Goal: Task Accomplishment & Management: Complete application form

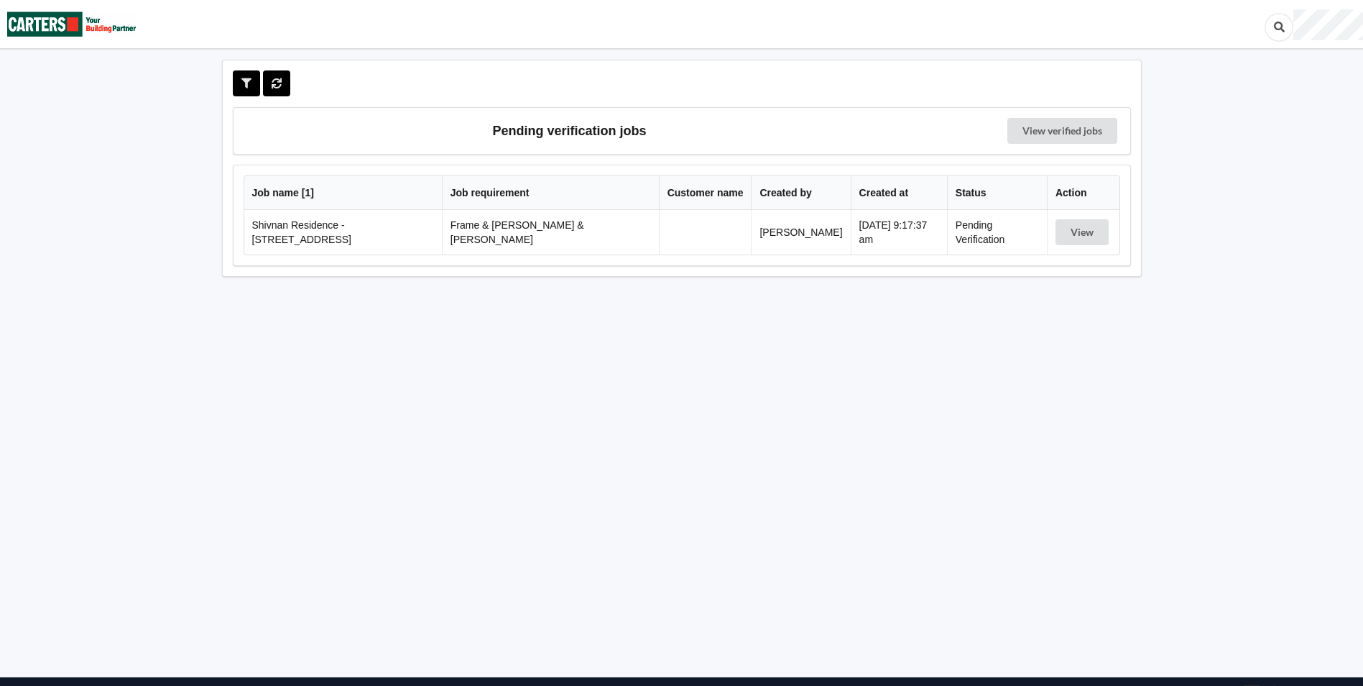
click at [956, 231] on td "Pending Verification" at bounding box center [997, 232] width 100 height 45
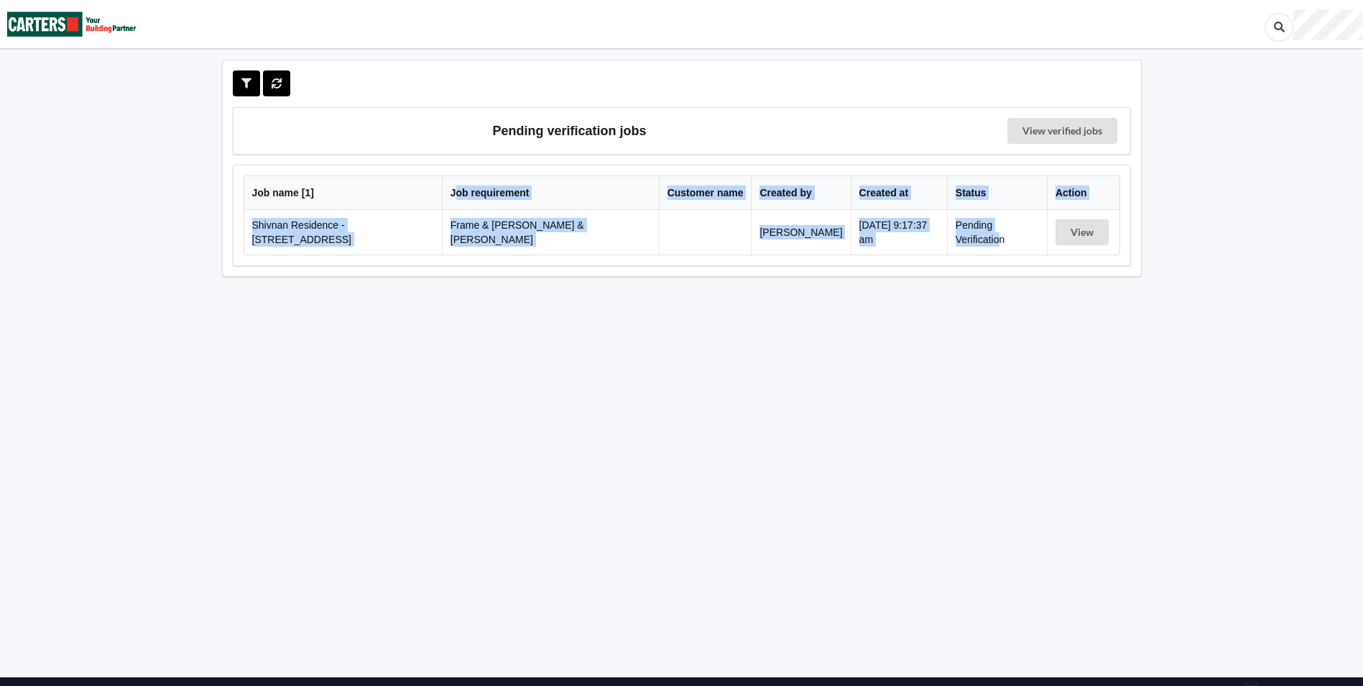
drag, startPoint x: 1022, startPoint y: 235, endPoint x: 496, endPoint y: 218, distance: 526.3
click at [496, 218] on tr "Shivnan Residence - [STREET_ADDRESS] Frame & Truss & BOH [PERSON_NAME] [DATE] 9…" at bounding box center [681, 232] width 875 height 45
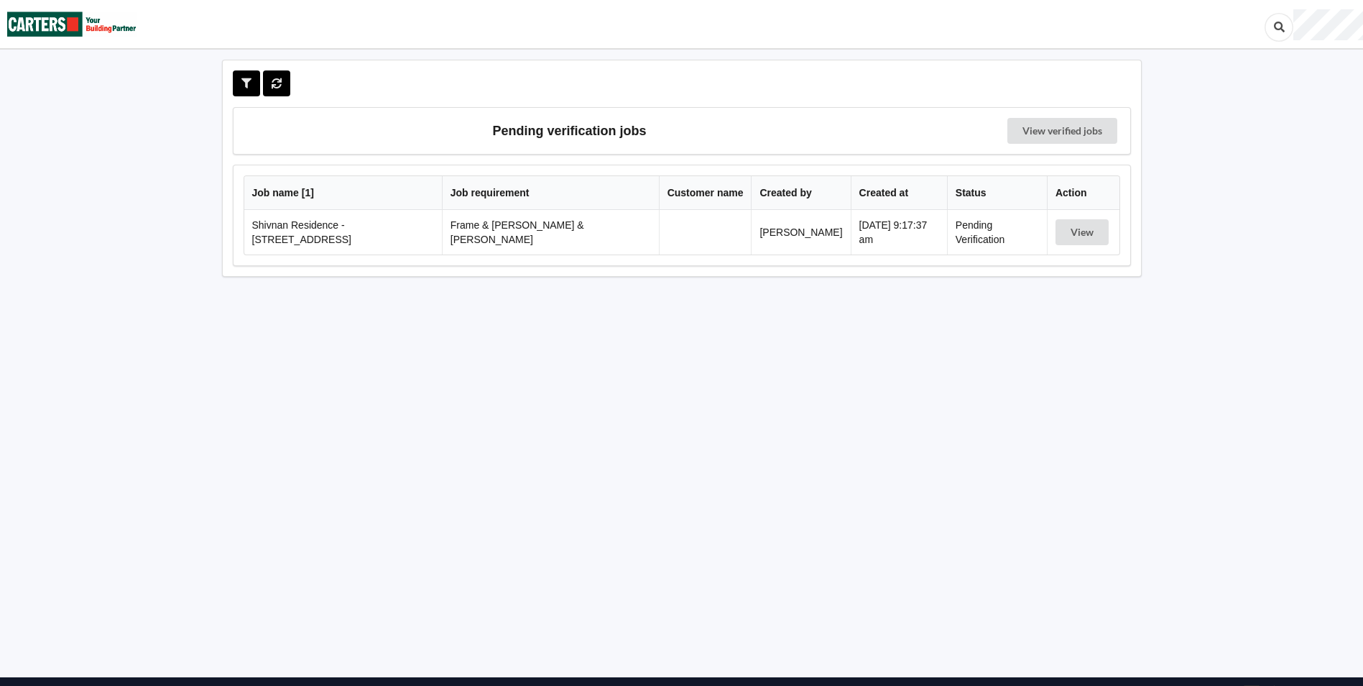
click at [844, 375] on div "Pending verification jobs View verified jobs Job name [ 1 ] Job requirement Cus…" at bounding box center [682, 367] width 954 height 614
click at [1089, 227] on button "View" at bounding box center [1082, 232] width 53 height 26
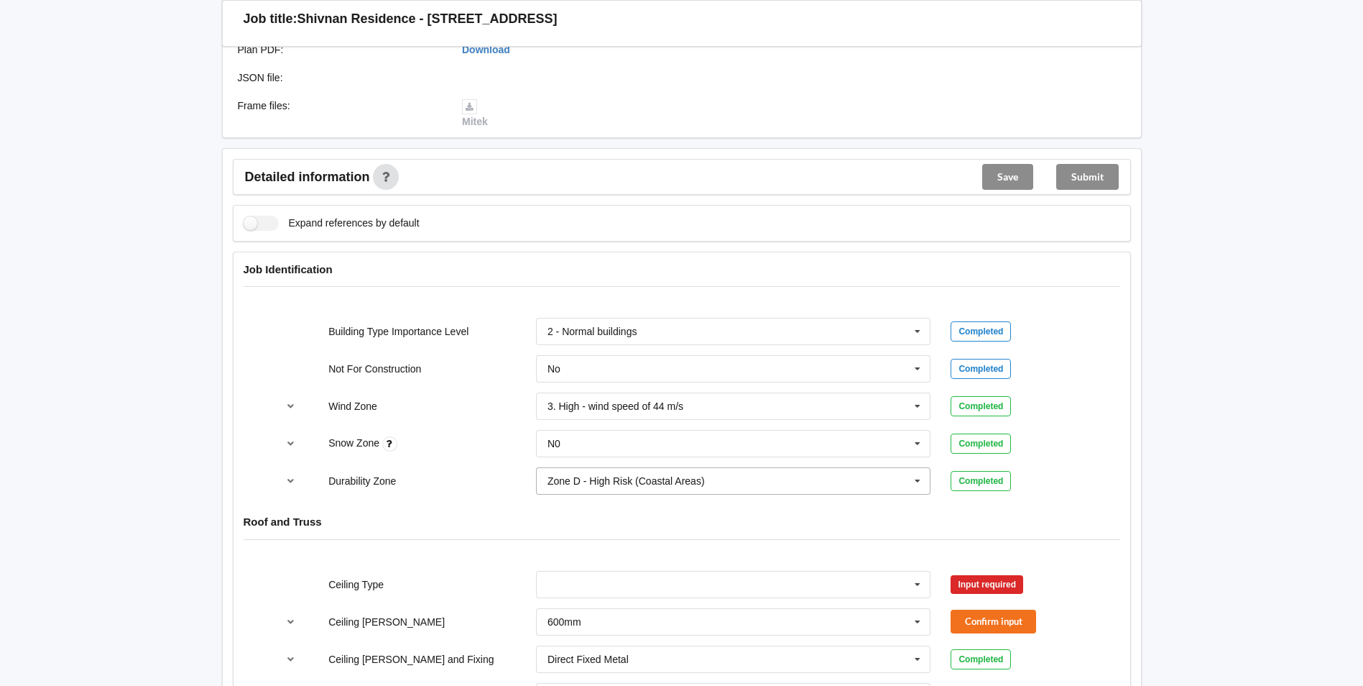
scroll to position [503, 0]
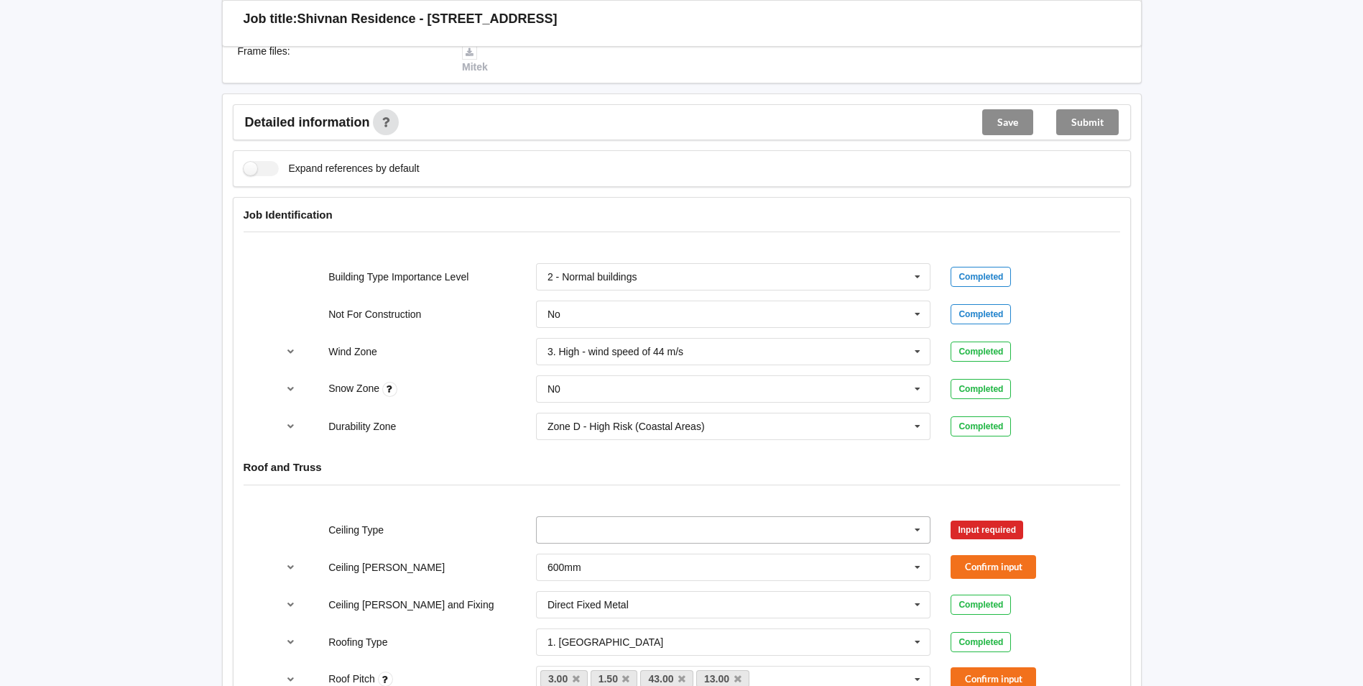
click at [567, 517] on input "text" at bounding box center [735, 530] width 394 height 26
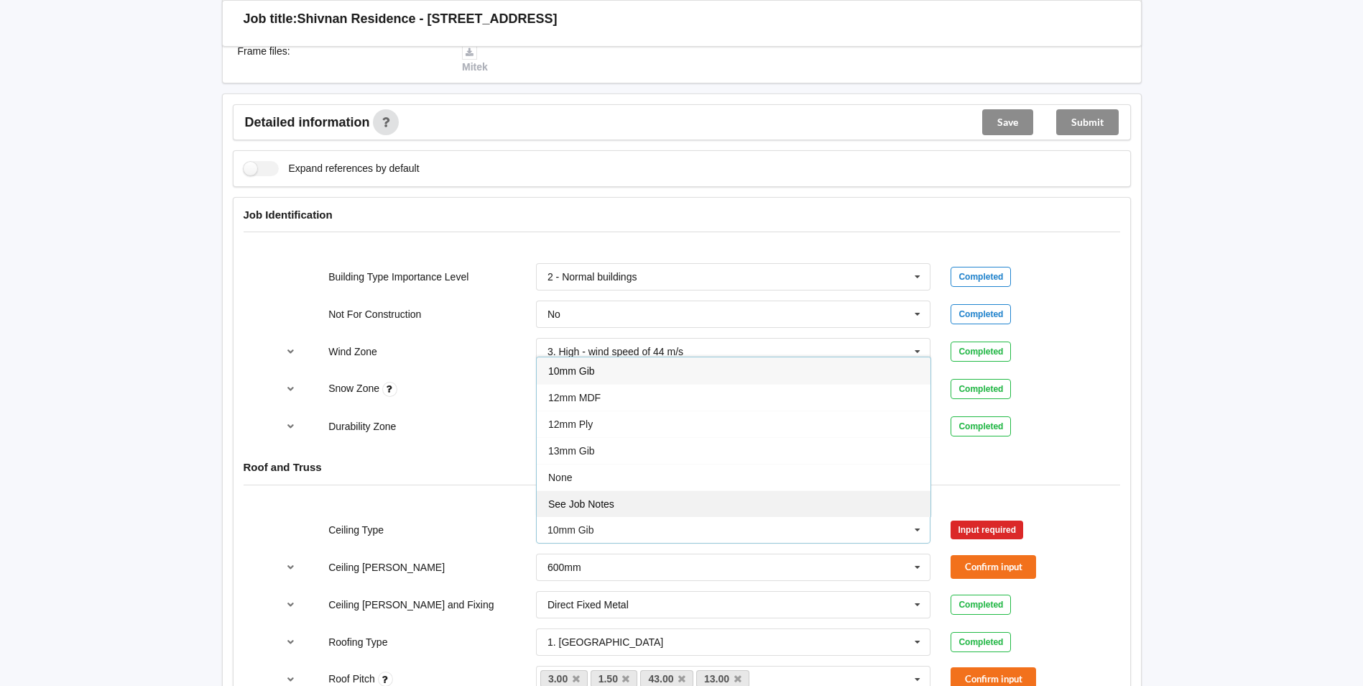
click at [606, 496] on div "See Job Notes" at bounding box center [734, 503] width 394 height 27
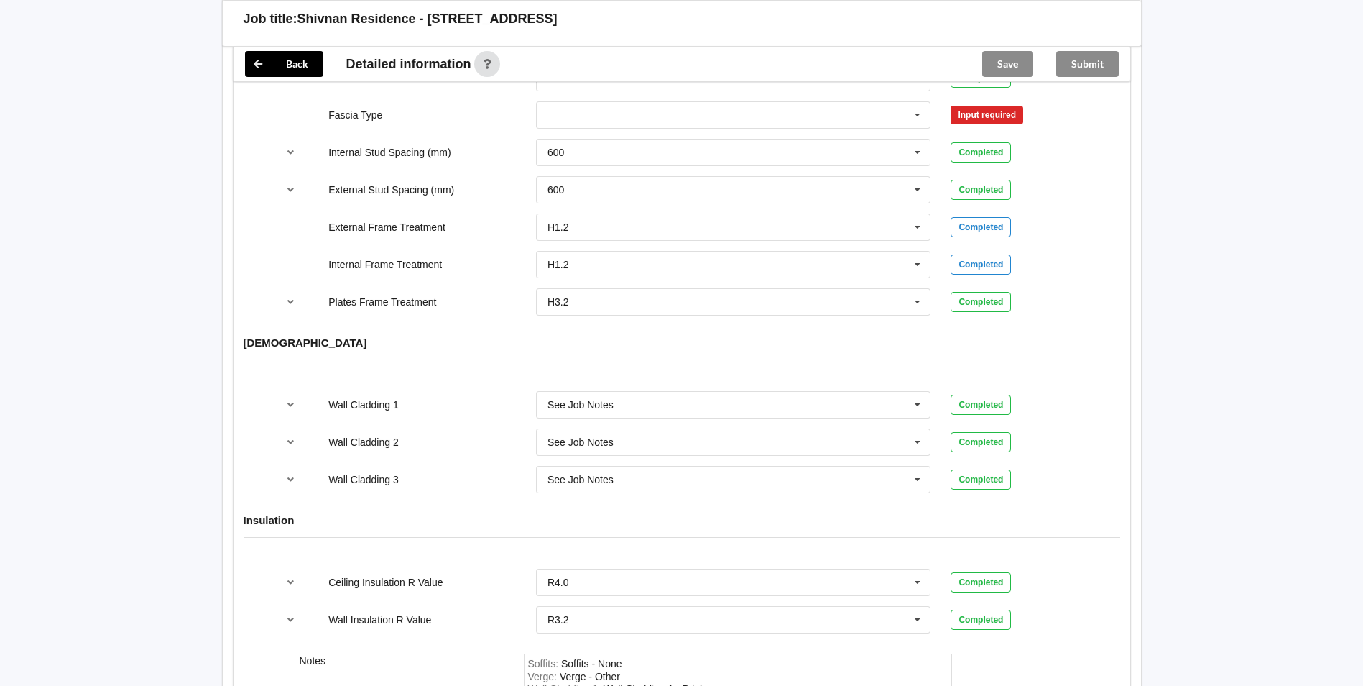
scroll to position [1820, 0]
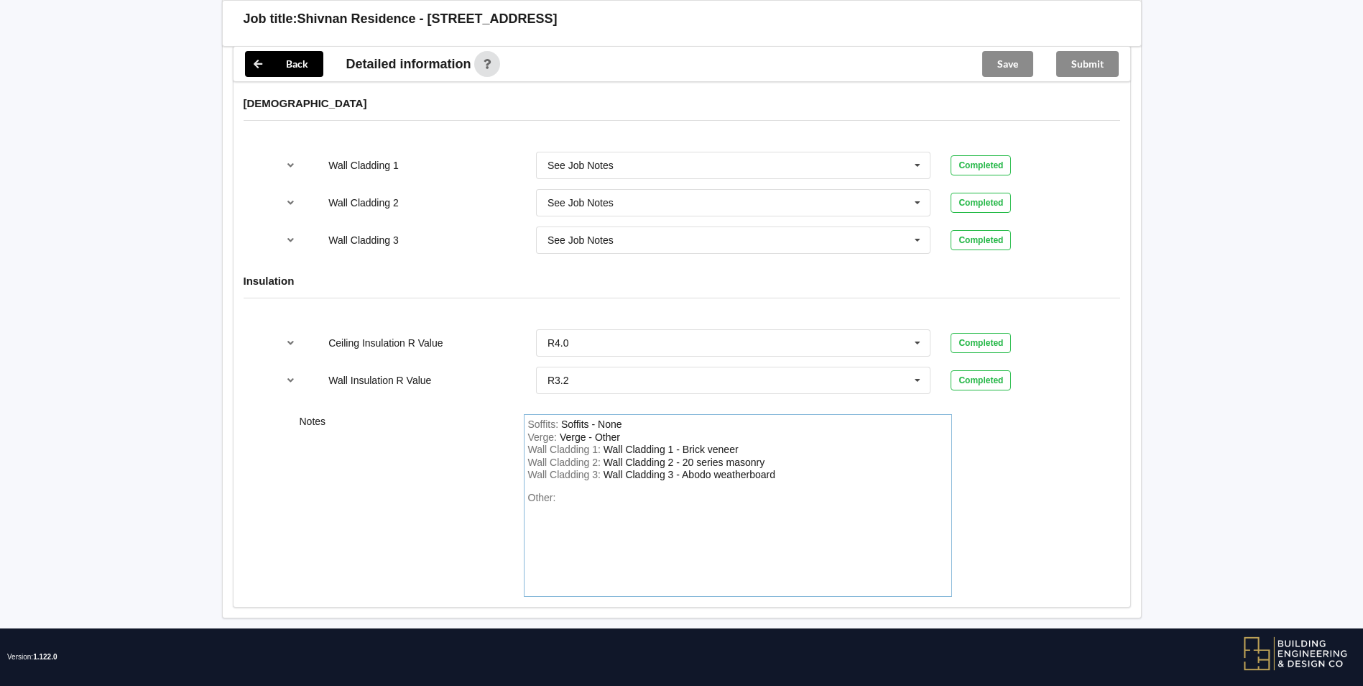
drag, startPoint x: 608, startPoint y: 469, endPoint x: 597, endPoint y: 471, distance: 11.0
click at [604, 469] on div "Soffits : Soffits - None Verge : Verge - Other Wall Cladding 1 : Wall Cladding …" at bounding box center [738, 505] width 428 height 183
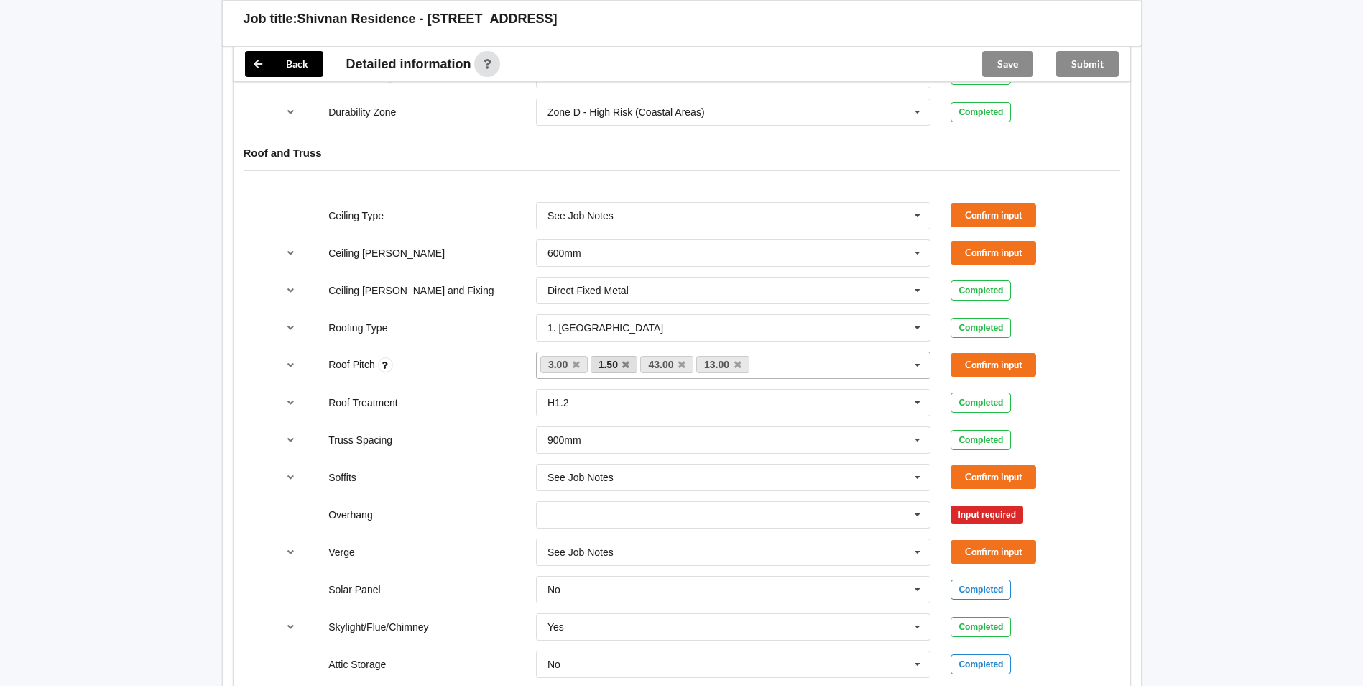
scroll to position [814, 0]
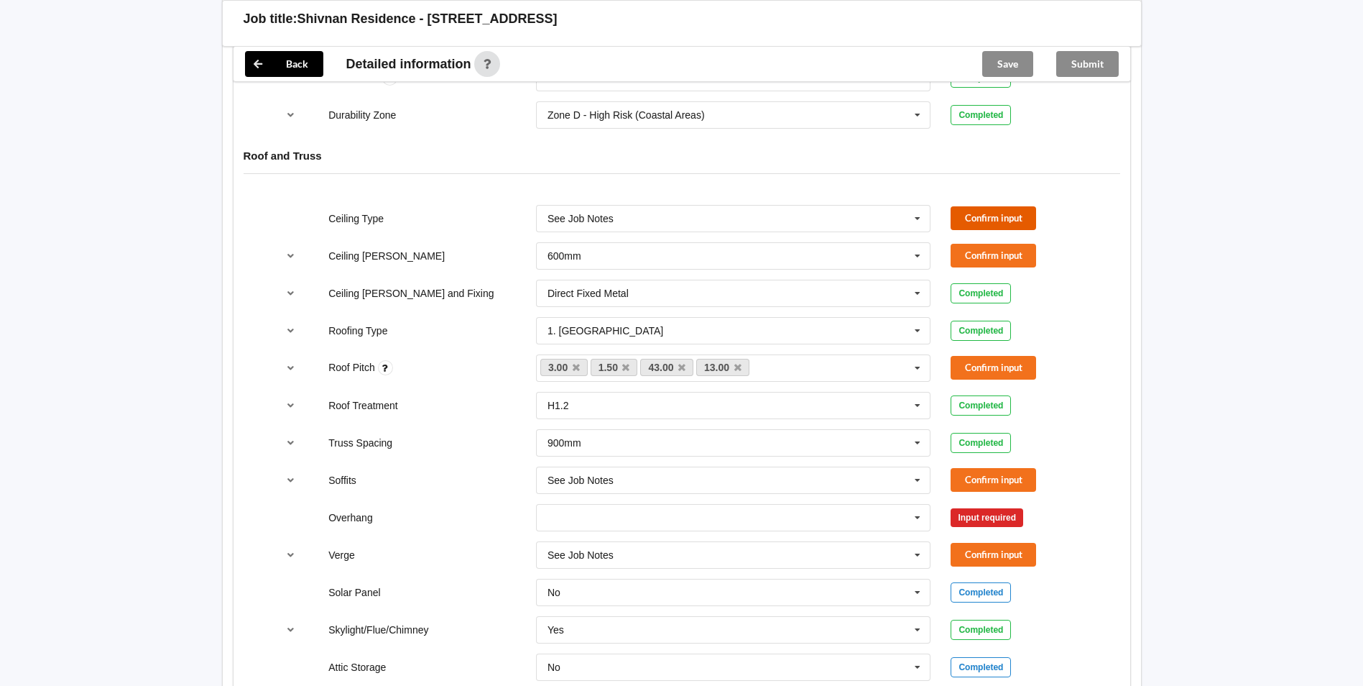
click at [1007, 206] on button "Confirm input" at bounding box center [994, 218] width 86 height 24
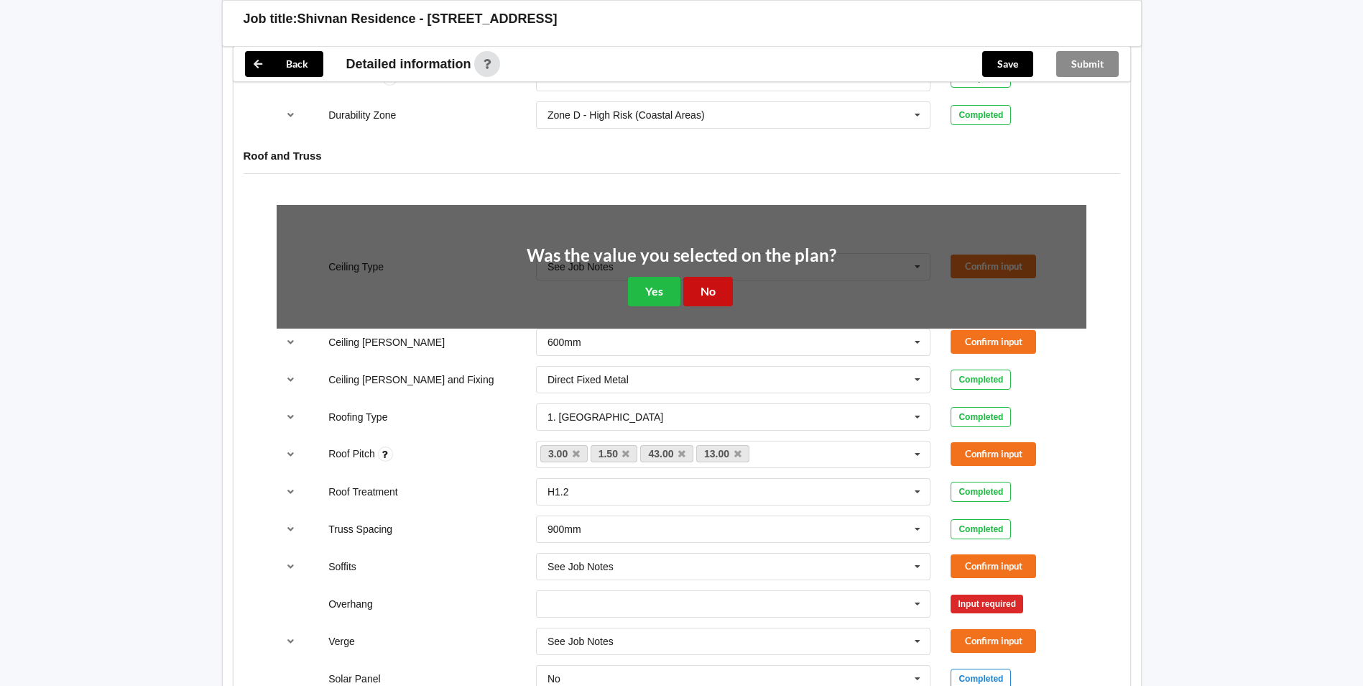
drag, startPoint x: 686, startPoint y: 273, endPoint x: 770, endPoint y: 254, distance: 86.8
click at [691, 277] on button "No" at bounding box center [708, 291] width 50 height 29
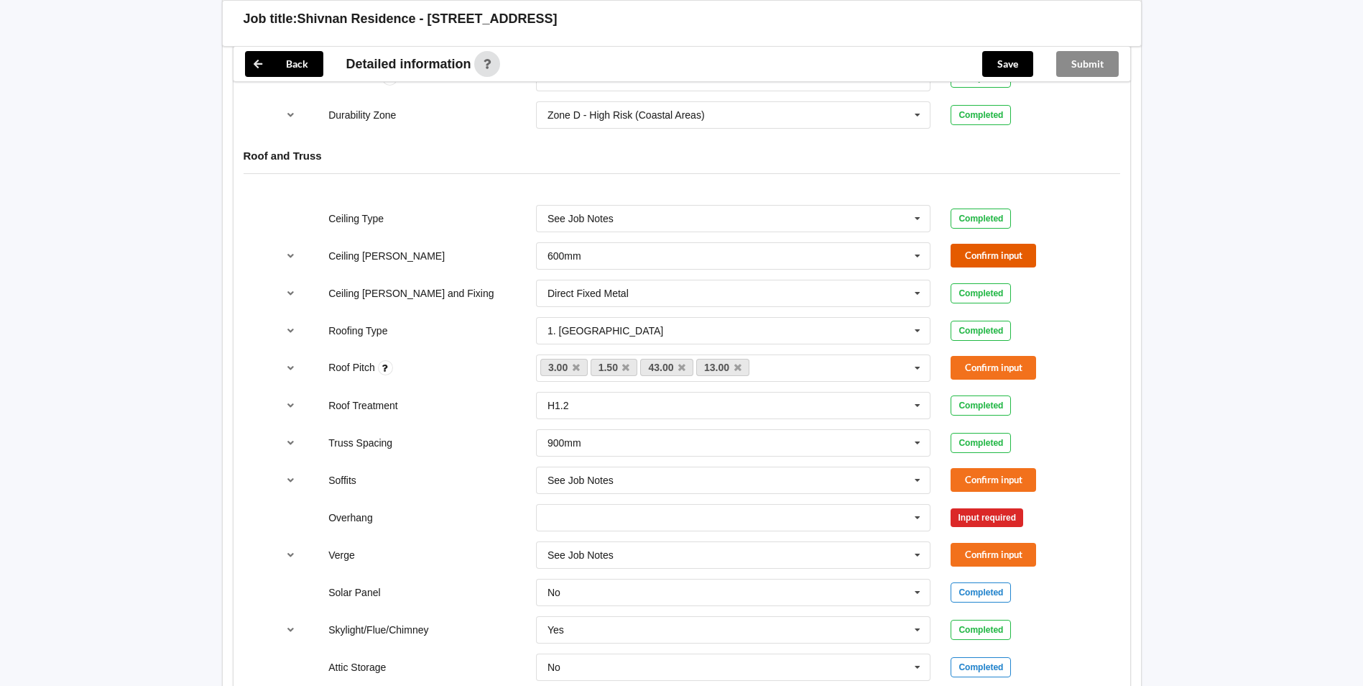
click at [980, 244] on button "Confirm input" at bounding box center [994, 256] width 86 height 24
click at [599, 504] on input "text" at bounding box center [735, 517] width 394 height 26
click at [631, 359] on link "1.50" at bounding box center [614, 367] width 47 height 17
click at [629, 359] on link "1.50" at bounding box center [614, 367] width 47 height 17
click at [624, 363] on icon at bounding box center [625, 367] width 7 height 9
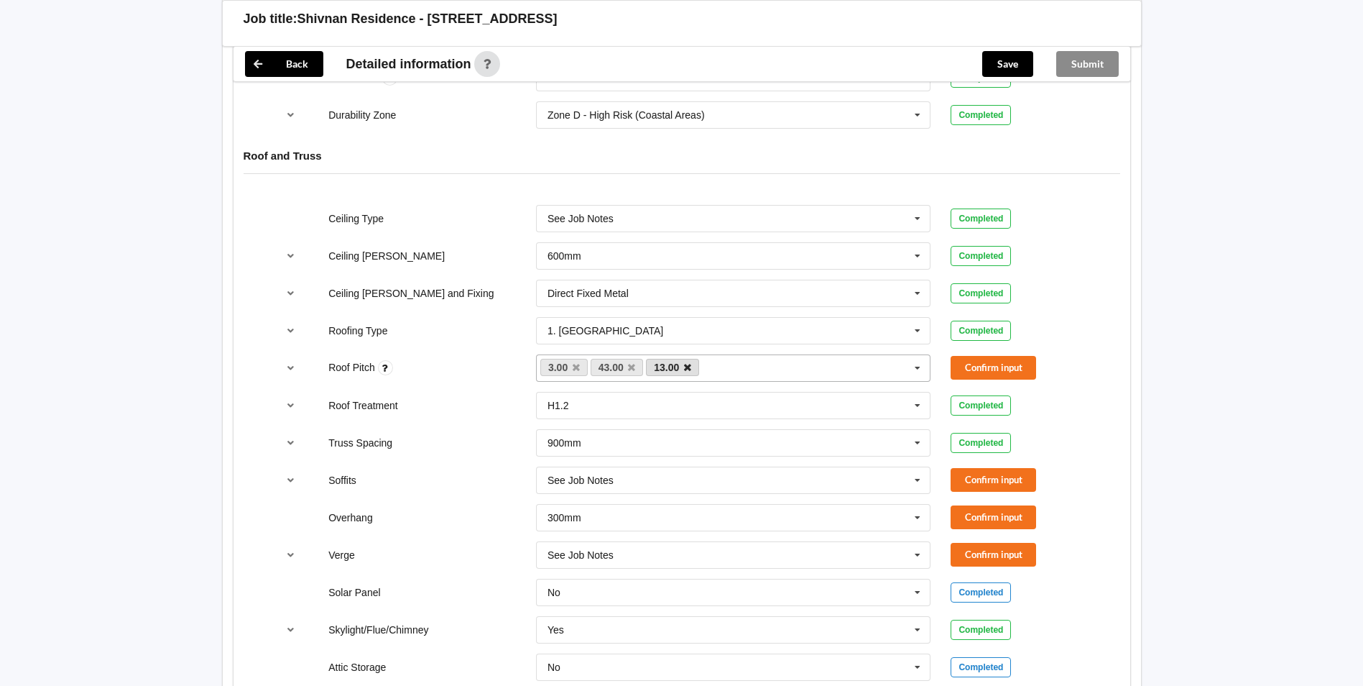
click at [631, 363] on icon at bounding box center [631, 367] width 7 height 9
click at [632, 359] on link "13.00" at bounding box center [617, 367] width 53 height 17
click at [629, 363] on icon at bounding box center [631, 367] width 7 height 9
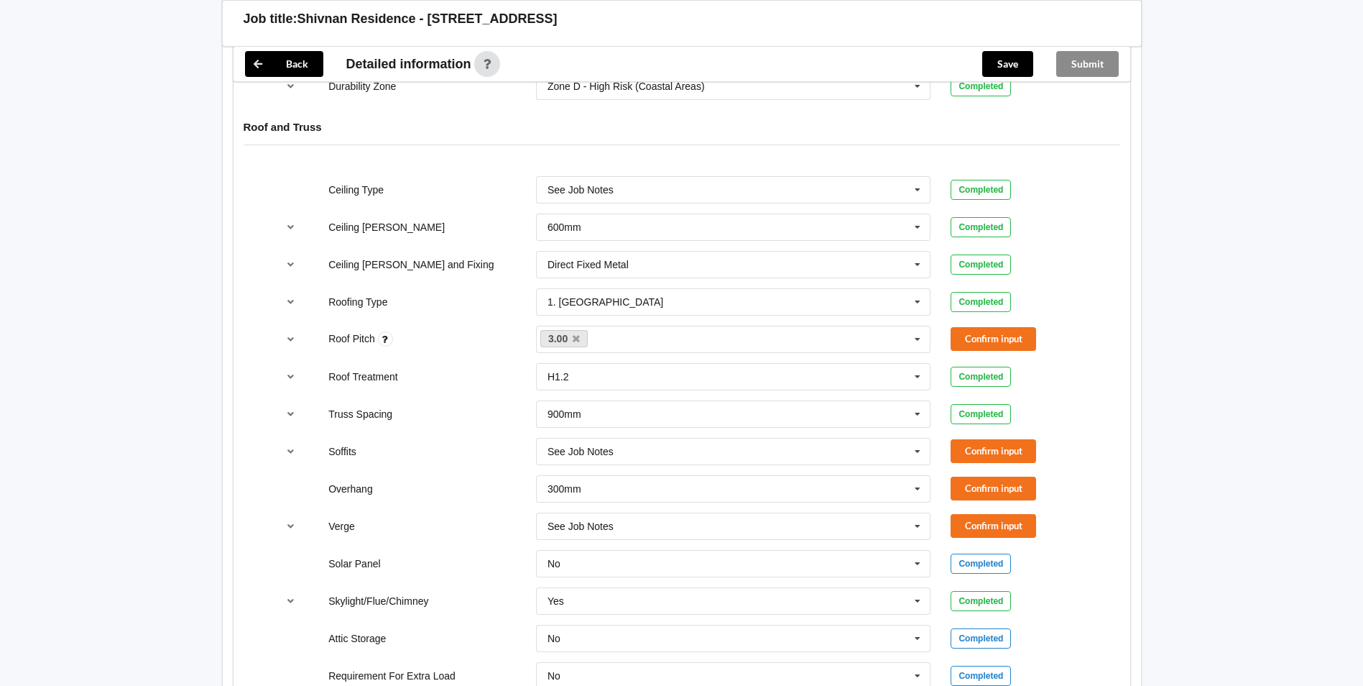
scroll to position [886, 0]
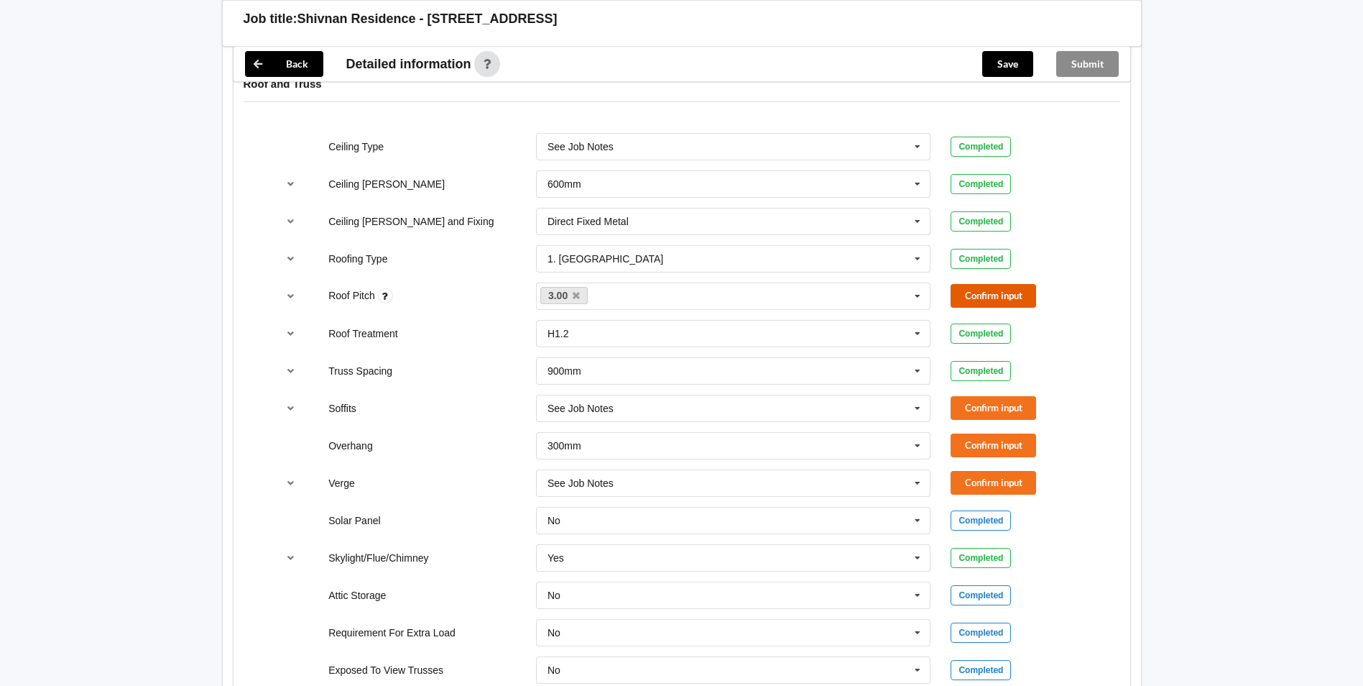
click at [990, 284] on button "Confirm input" at bounding box center [994, 296] width 86 height 24
click at [655, 395] on input "text" at bounding box center [735, 408] width 394 height 26
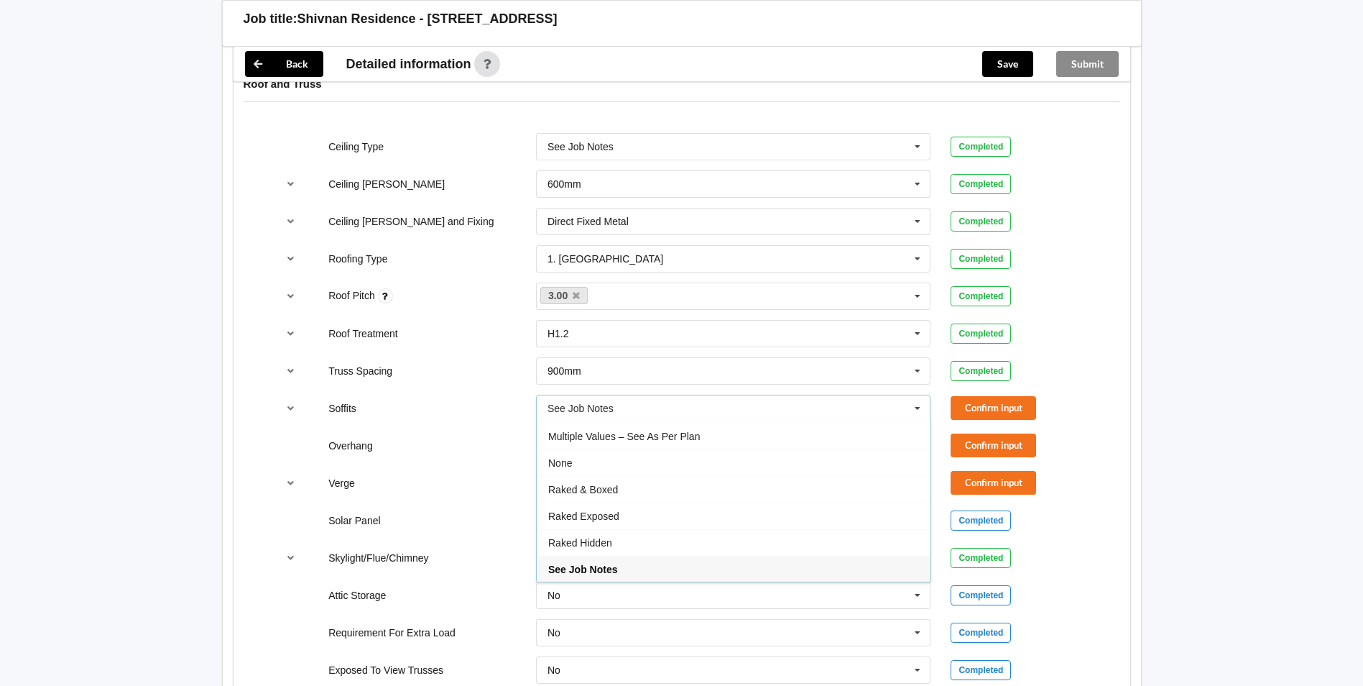
drag, startPoint x: 491, startPoint y: 371, endPoint x: 512, endPoint y: 371, distance: 21.6
click at [492, 384] on div "Soffits See Job Notes Boxed Multiple Values – See As Per Plan None Raked & Boxe…" at bounding box center [682, 407] width 830 height 47
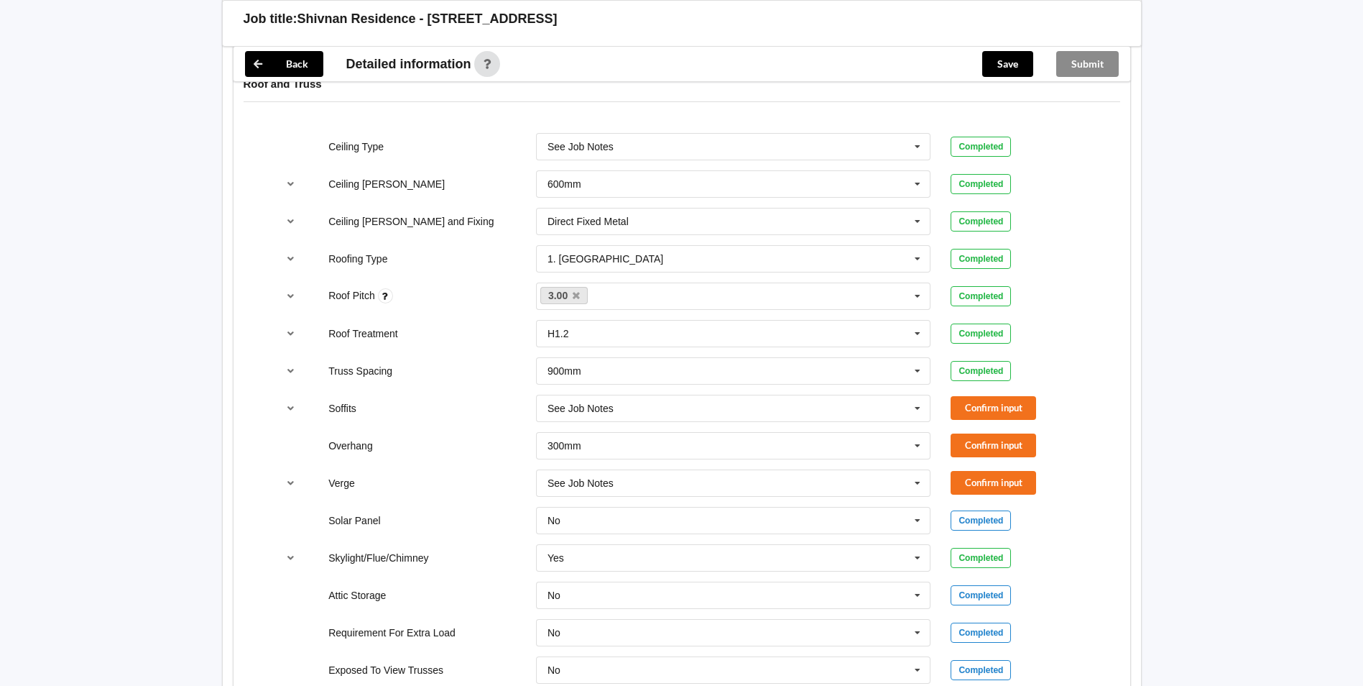
click at [708, 422] on div "300mm 300mm 450mm 600mm 750mm Multiple Values – See As Per Plan None See Job No…" at bounding box center [733, 445] width 415 height 47
click at [704, 395] on input "text" at bounding box center [735, 408] width 394 height 26
drag, startPoint x: 356, startPoint y: 489, endPoint x: 268, endPoint y: 448, distance: 97.4
click at [352, 497] on div "Solar Panel No No Yes Completed" at bounding box center [682, 520] width 830 height 47
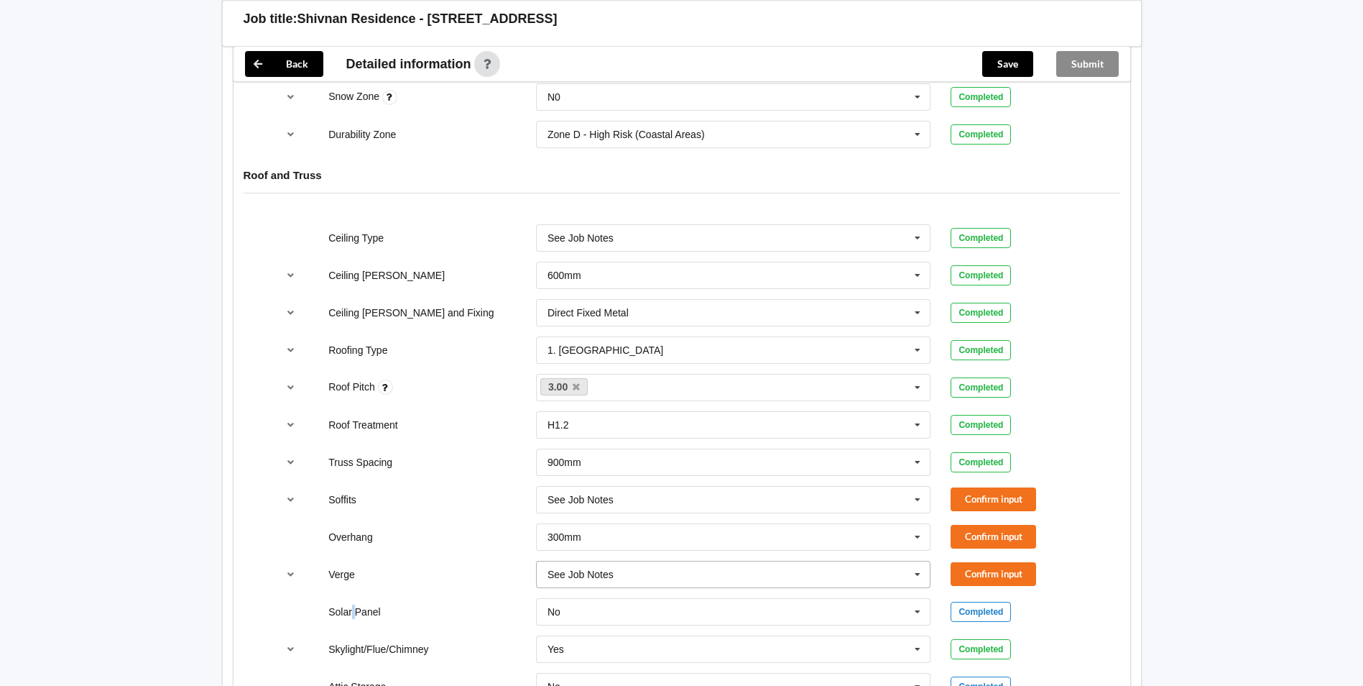
scroll to position [886, 0]
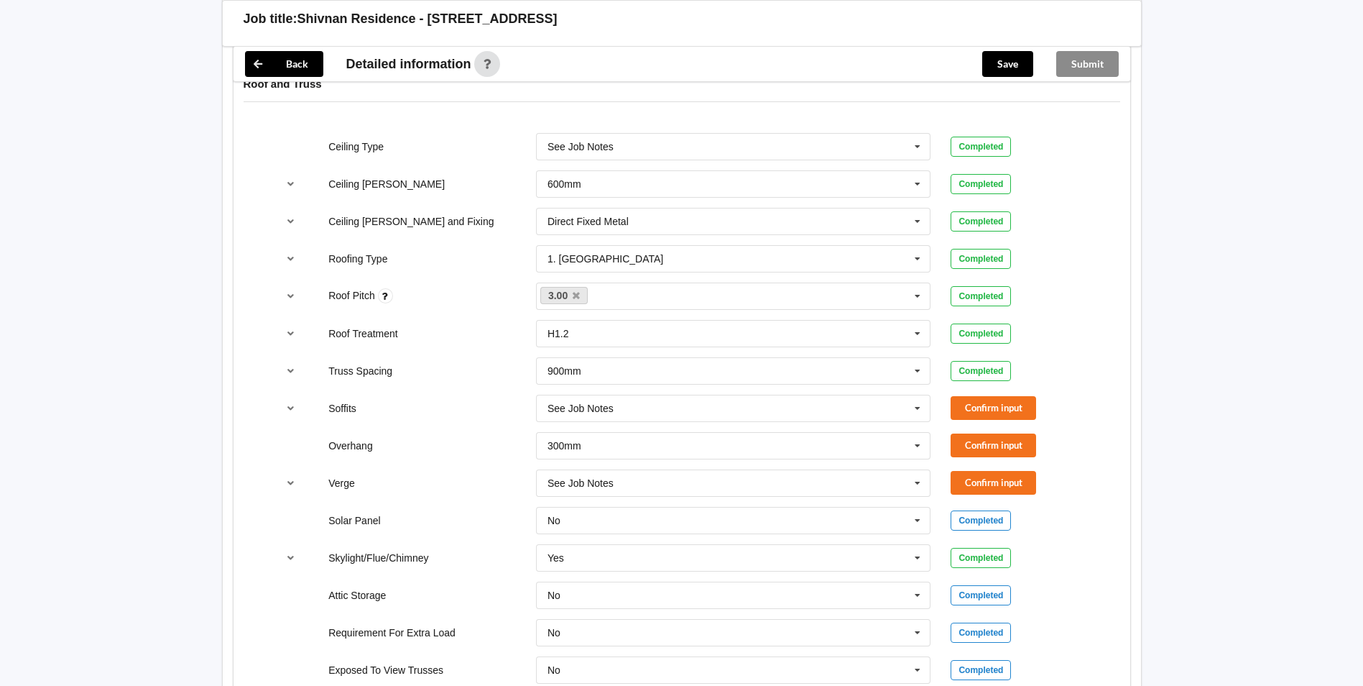
click at [990, 384] on div "Soffits See Job Notes Boxed Multiple Values – See As Per Plan None Raked & Boxe…" at bounding box center [682, 407] width 830 height 47
click at [1005, 396] on button "Confirm input" at bounding box center [994, 408] width 86 height 24
click at [992, 433] on button "Confirm input" at bounding box center [994, 445] width 86 height 24
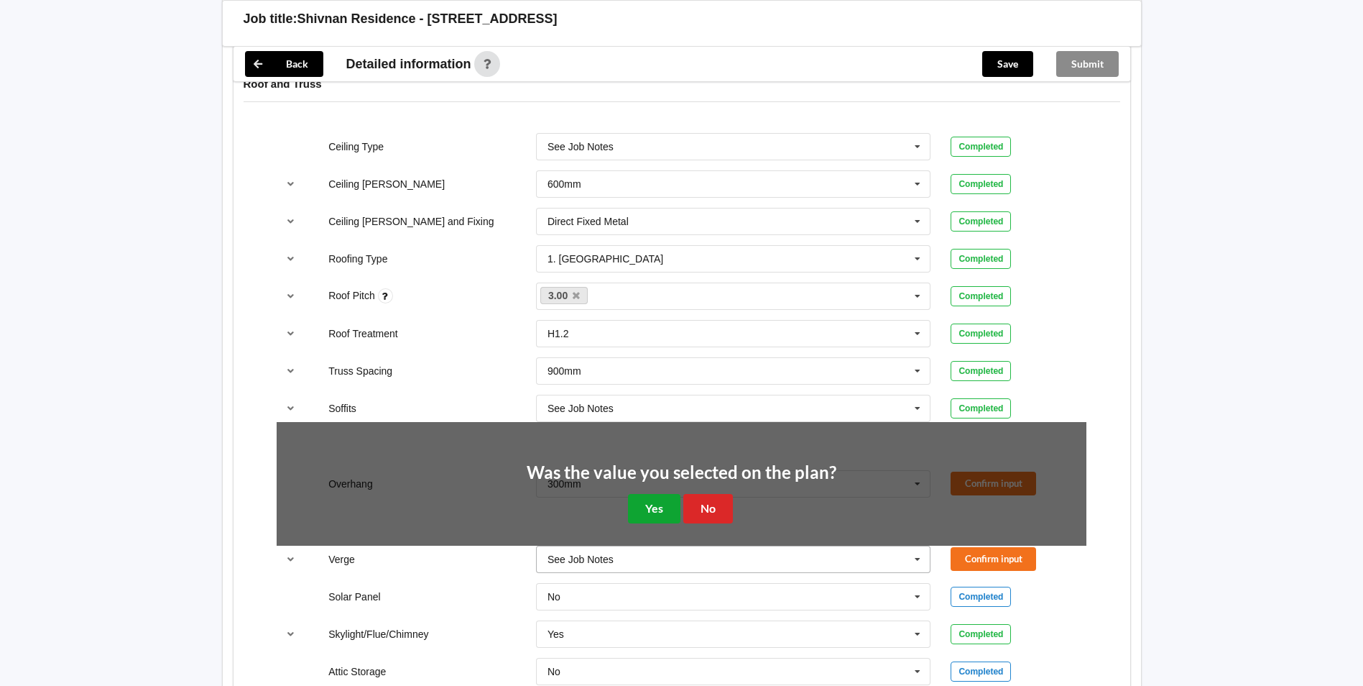
drag, startPoint x: 669, startPoint y: 497, endPoint x: 858, endPoint y: 469, distance: 191.1
click at [674, 494] on button "Yes" at bounding box center [654, 508] width 52 height 29
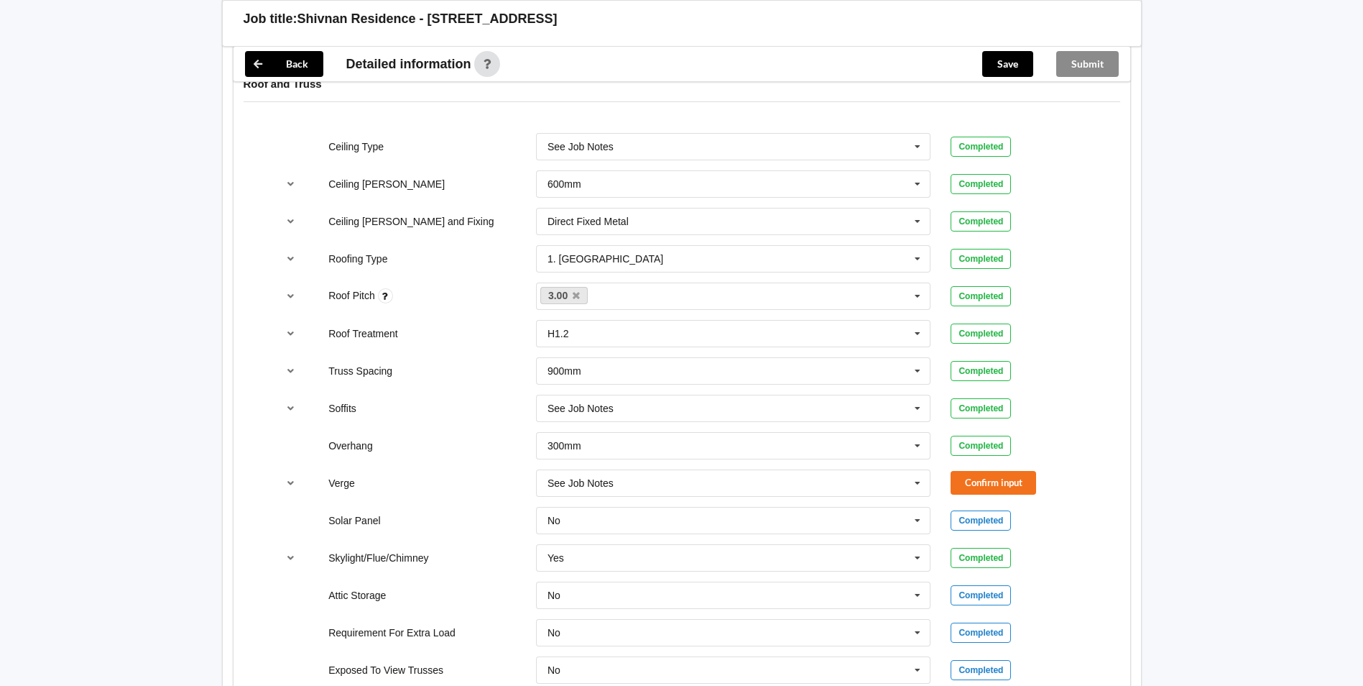
click at [1050, 459] on div "Verge See Job Notes See Job Notes 300mm 450mm 600mm 750mm Multiple Values – See…" at bounding box center [682, 482] width 830 height 47
drag, startPoint x: 1024, startPoint y: 468, endPoint x: 1017, endPoint y: 469, distance: 7.3
click at [1020, 471] on button "Confirm input" at bounding box center [994, 483] width 86 height 24
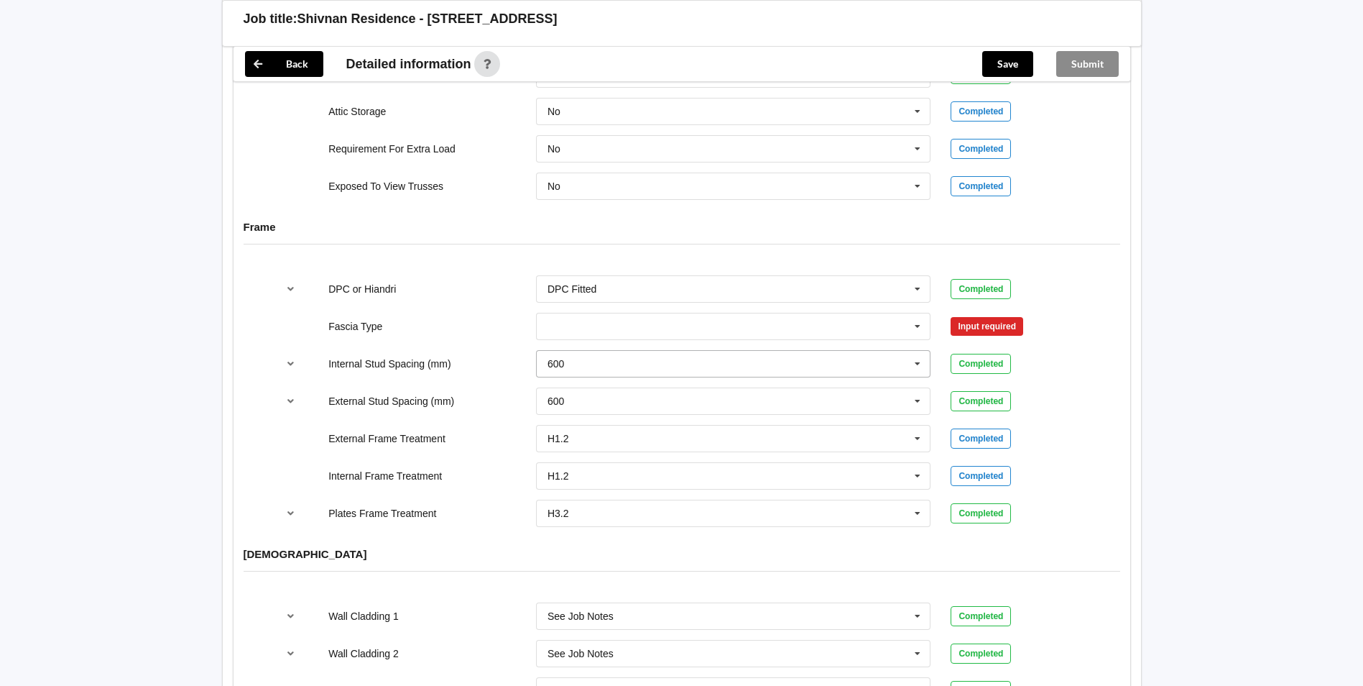
scroll to position [1389, 0]
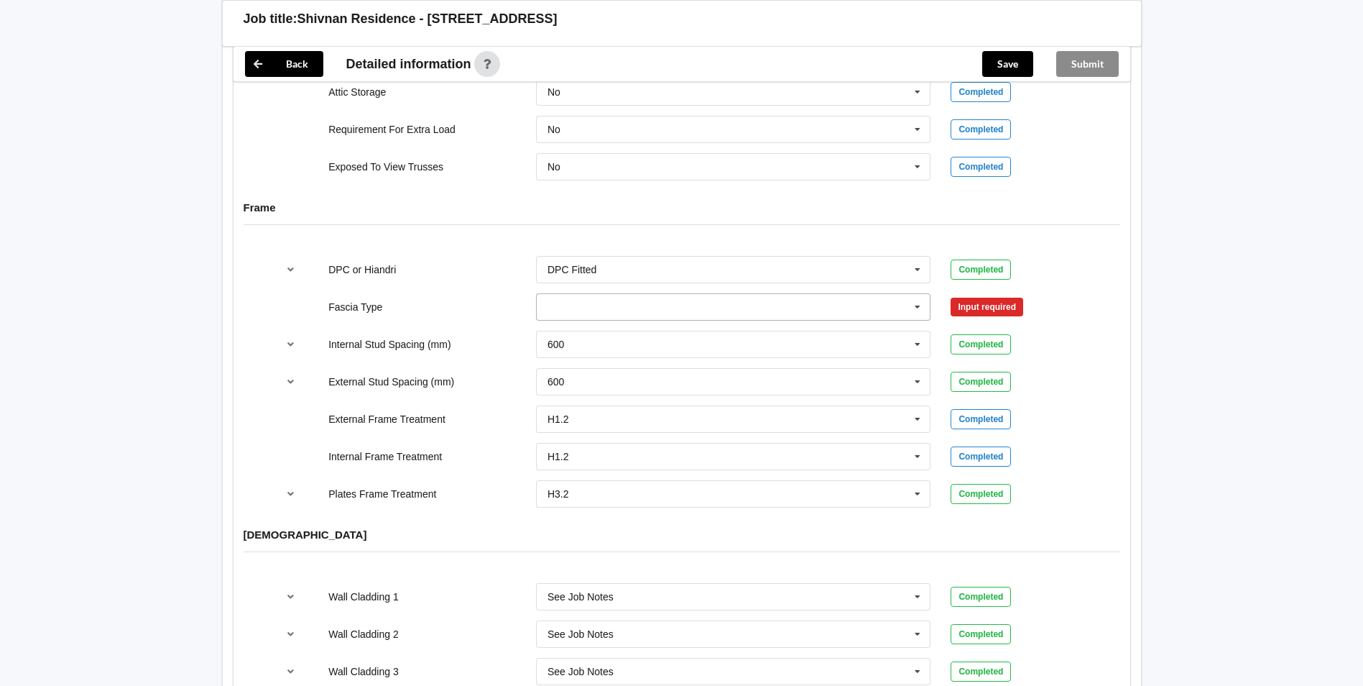
click at [582, 294] on input "text" at bounding box center [735, 307] width 394 height 26
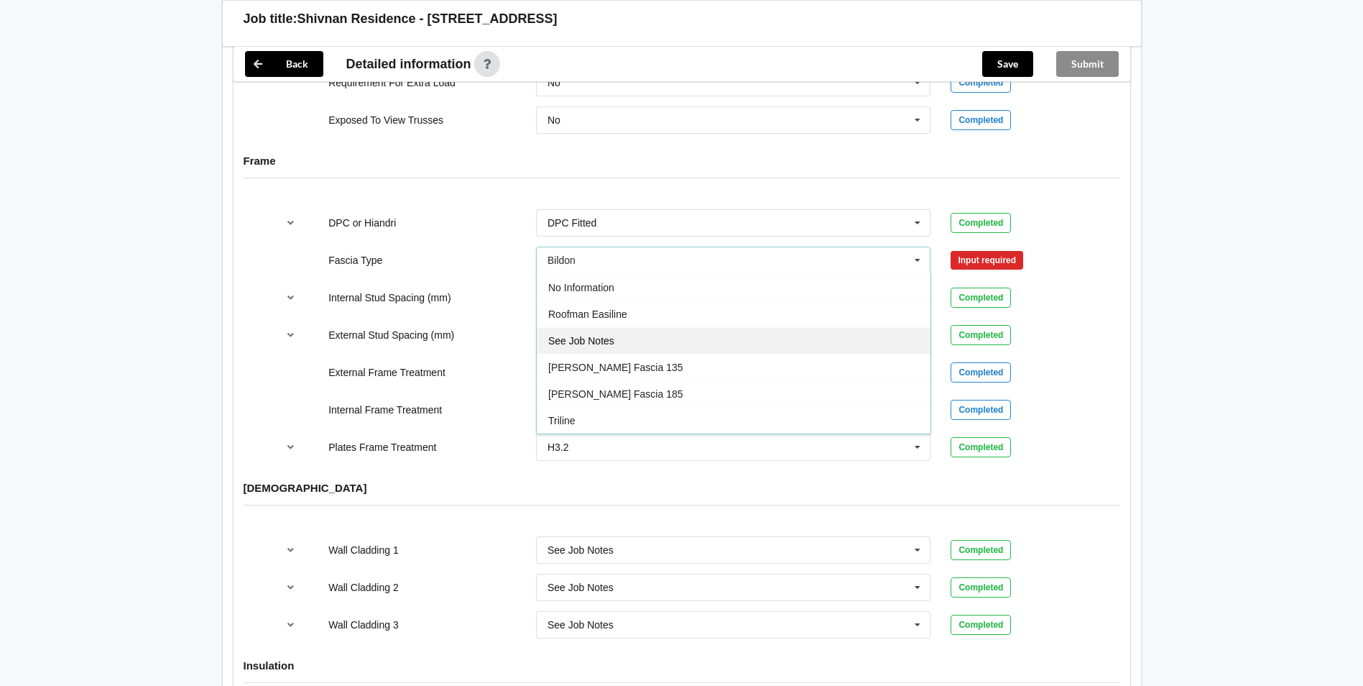
scroll to position [1461, 0]
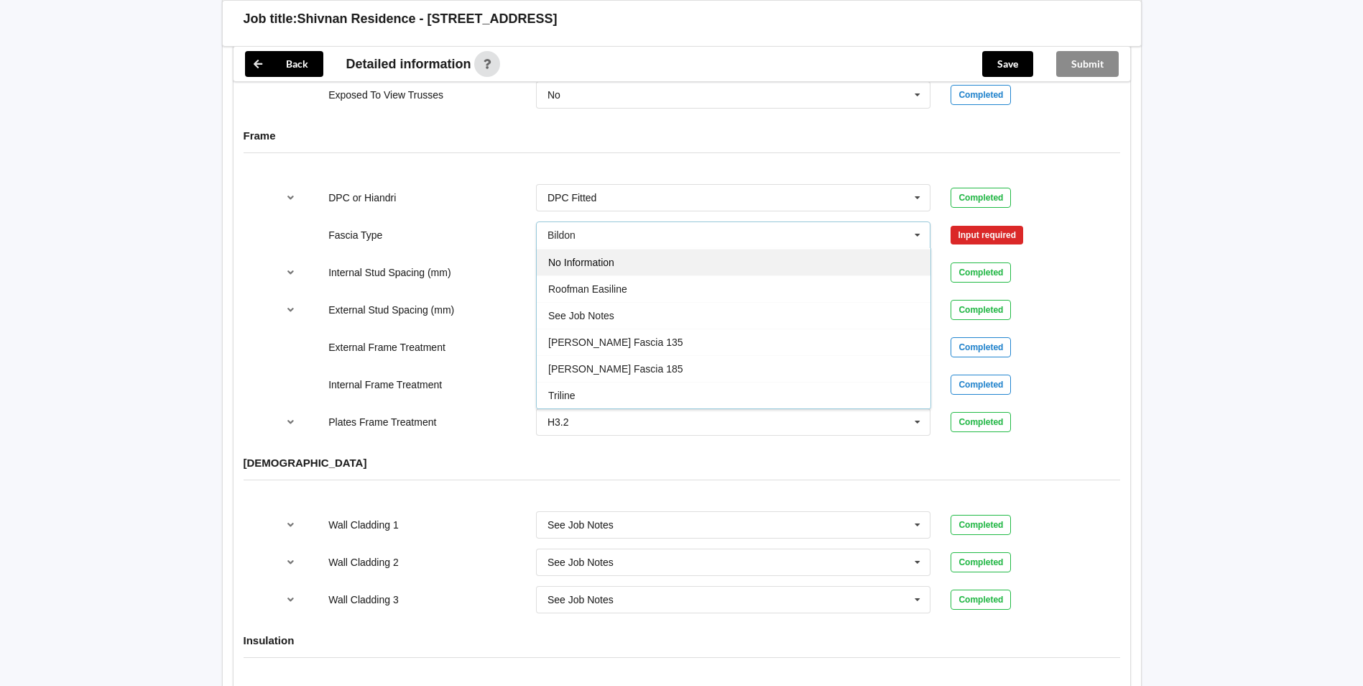
click at [620, 252] on div "No Information" at bounding box center [734, 262] width 394 height 27
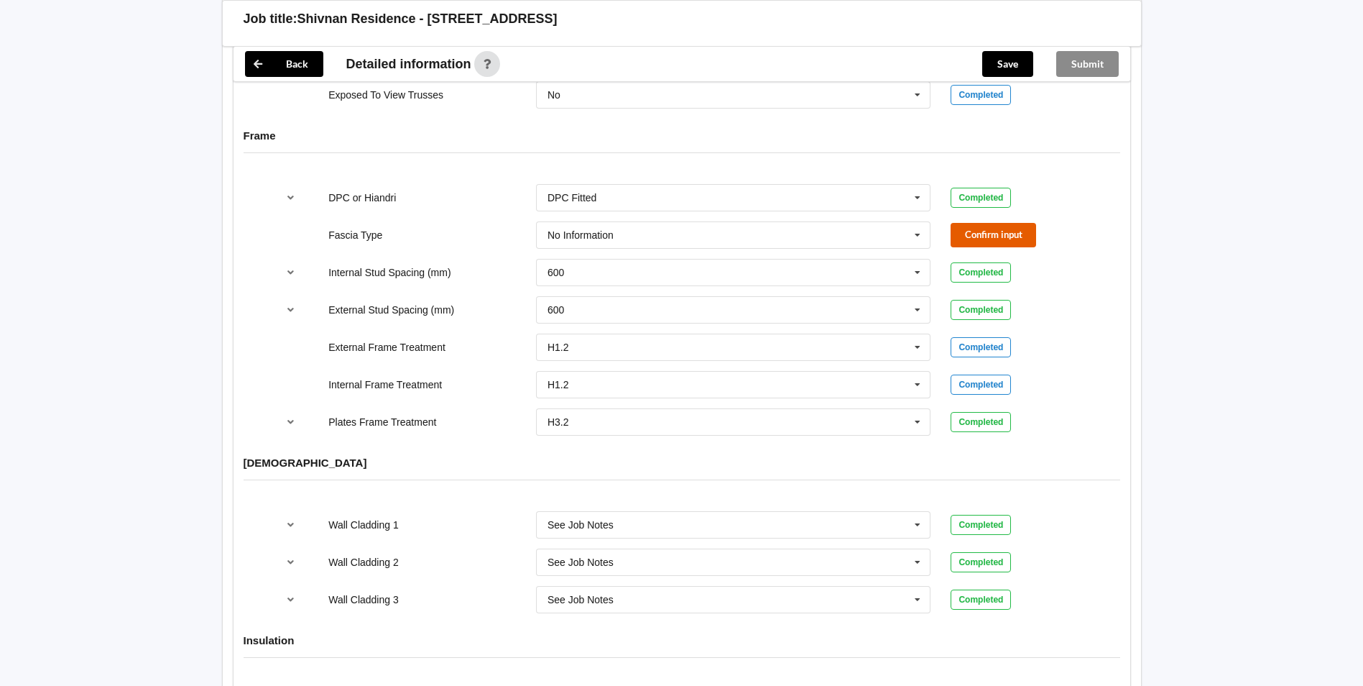
click at [992, 223] on button "Confirm input" at bounding box center [994, 235] width 86 height 24
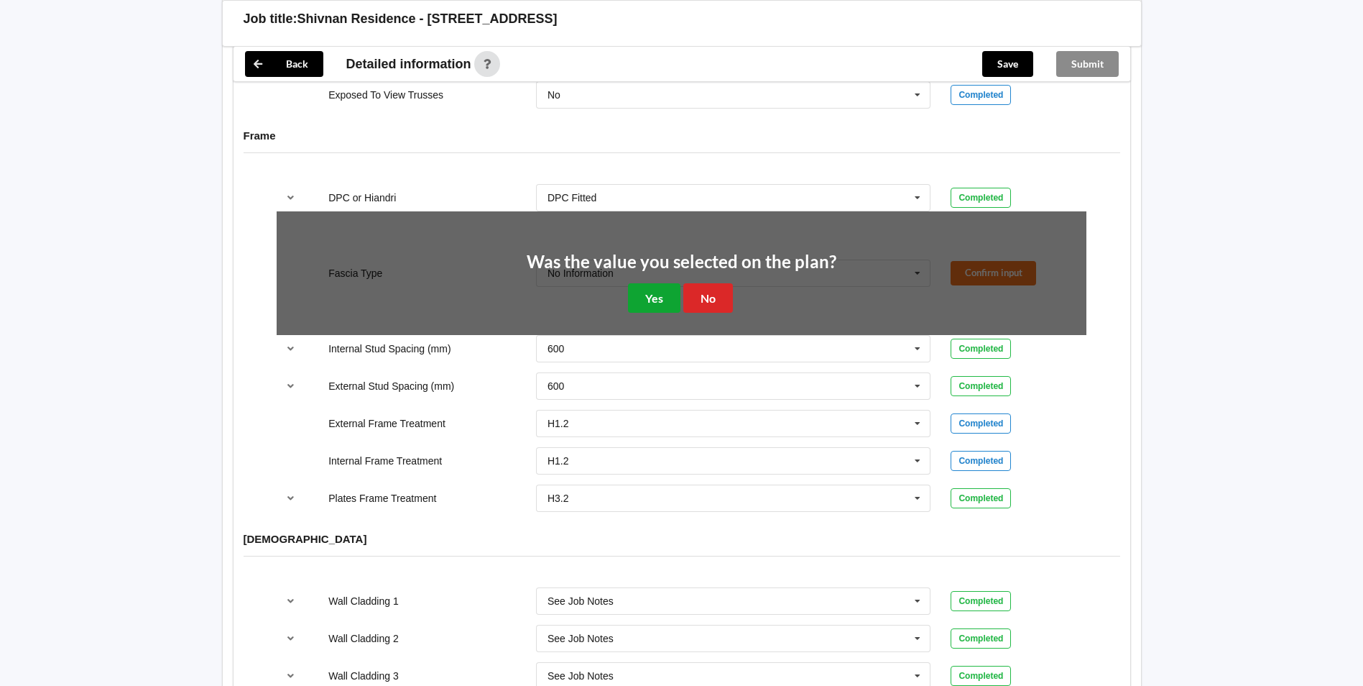
click at [668, 283] on button "Yes" at bounding box center [654, 297] width 52 height 29
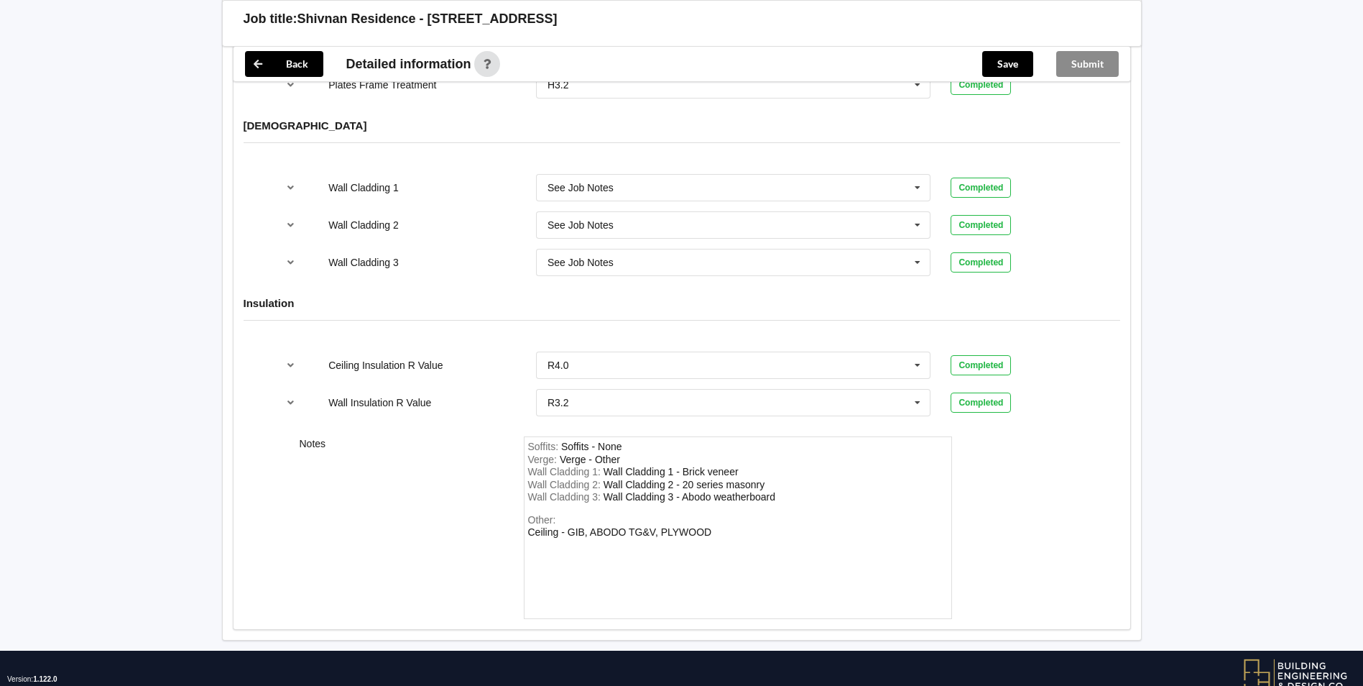
scroll to position [1820, 0]
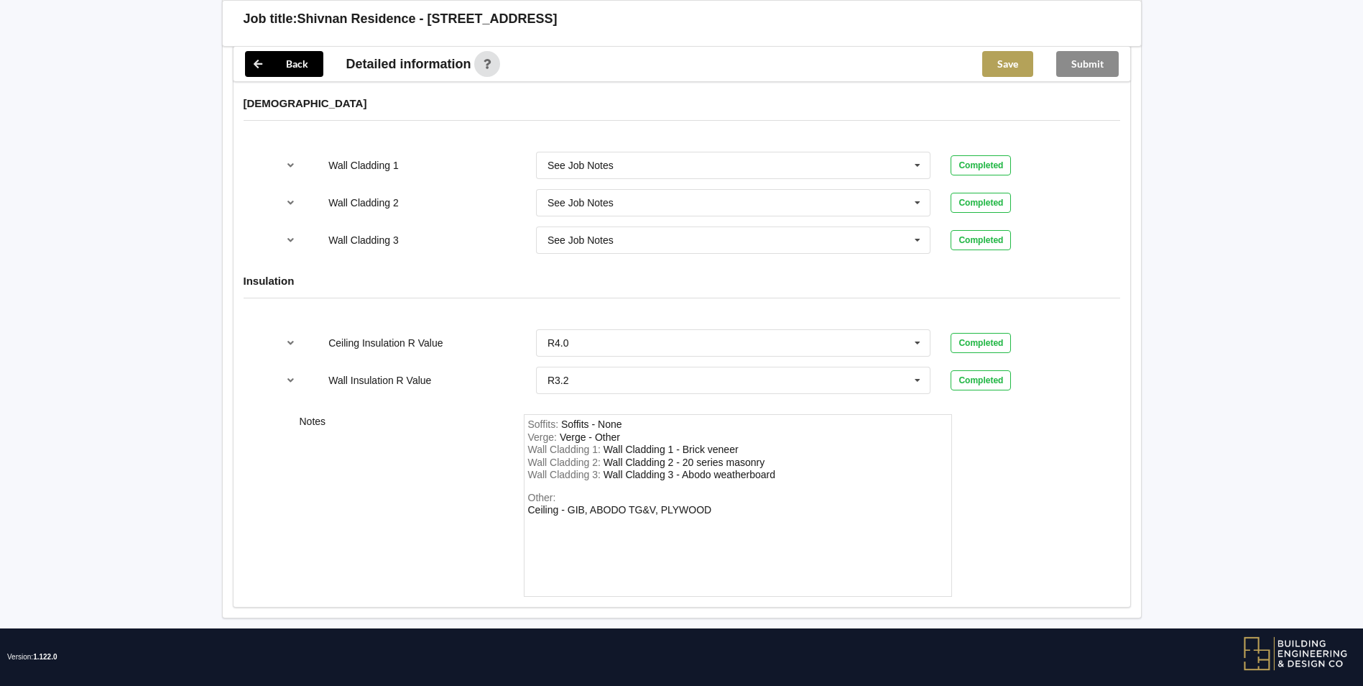
drag, startPoint x: 982, startPoint y: 66, endPoint x: 990, endPoint y: 56, distance: 12.8
click at [989, 57] on div "Save" at bounding box center [1008, 64] width 74 height 34
click at [992, 56] on button "Save" at bounding box center [1007, 64] width 51 height 26
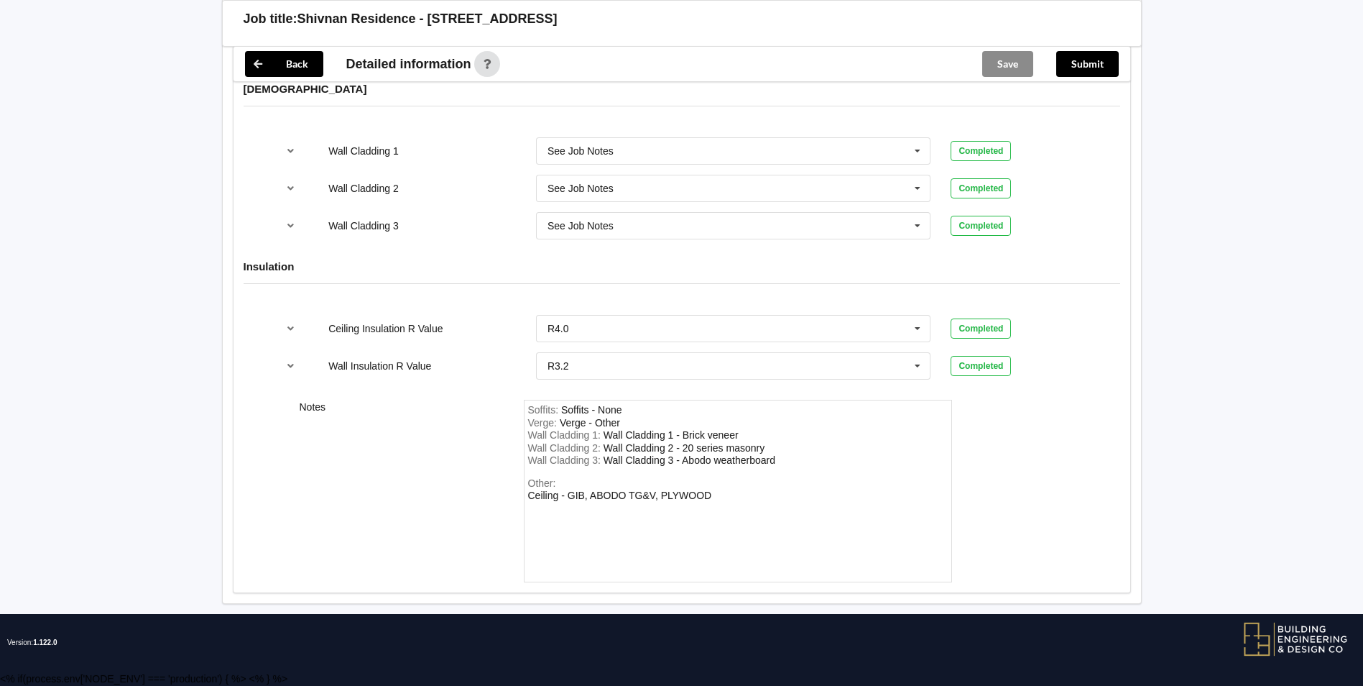
scroll to position [1754, 0]
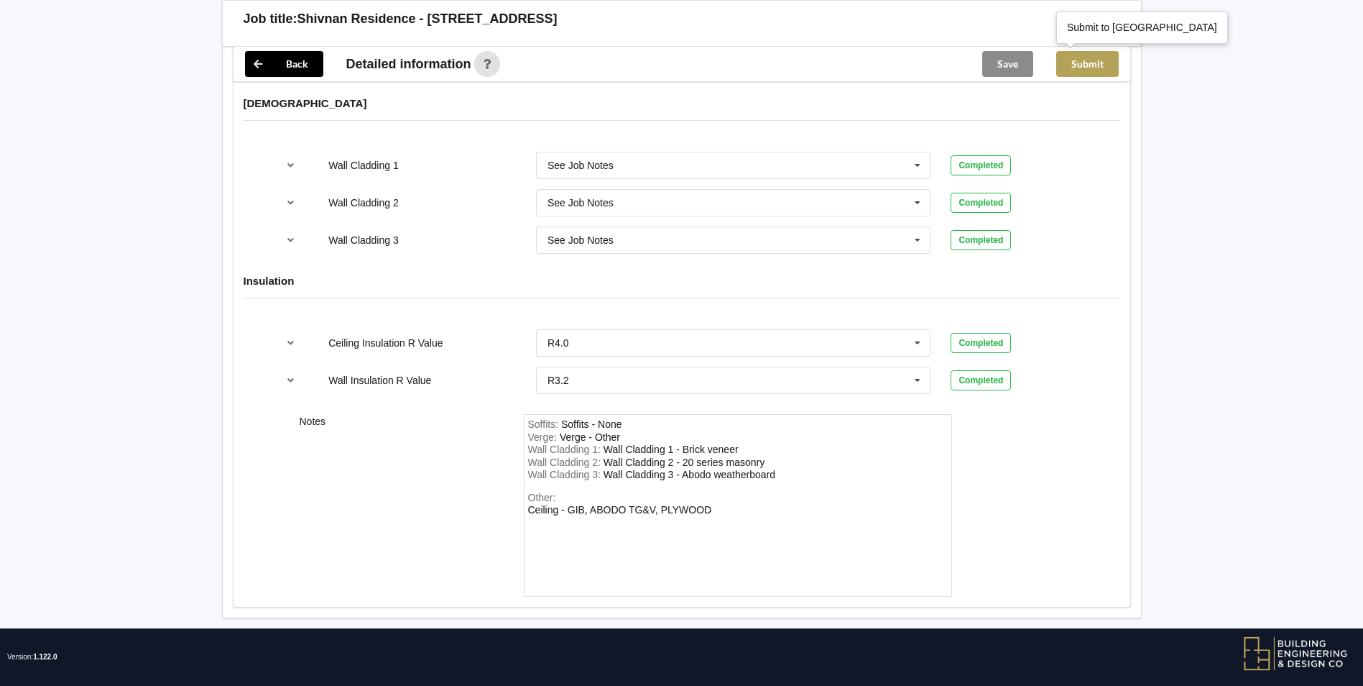
click at [1064, 66] on button "Submit" at bounding box center [1087, 64] width 63 height 26
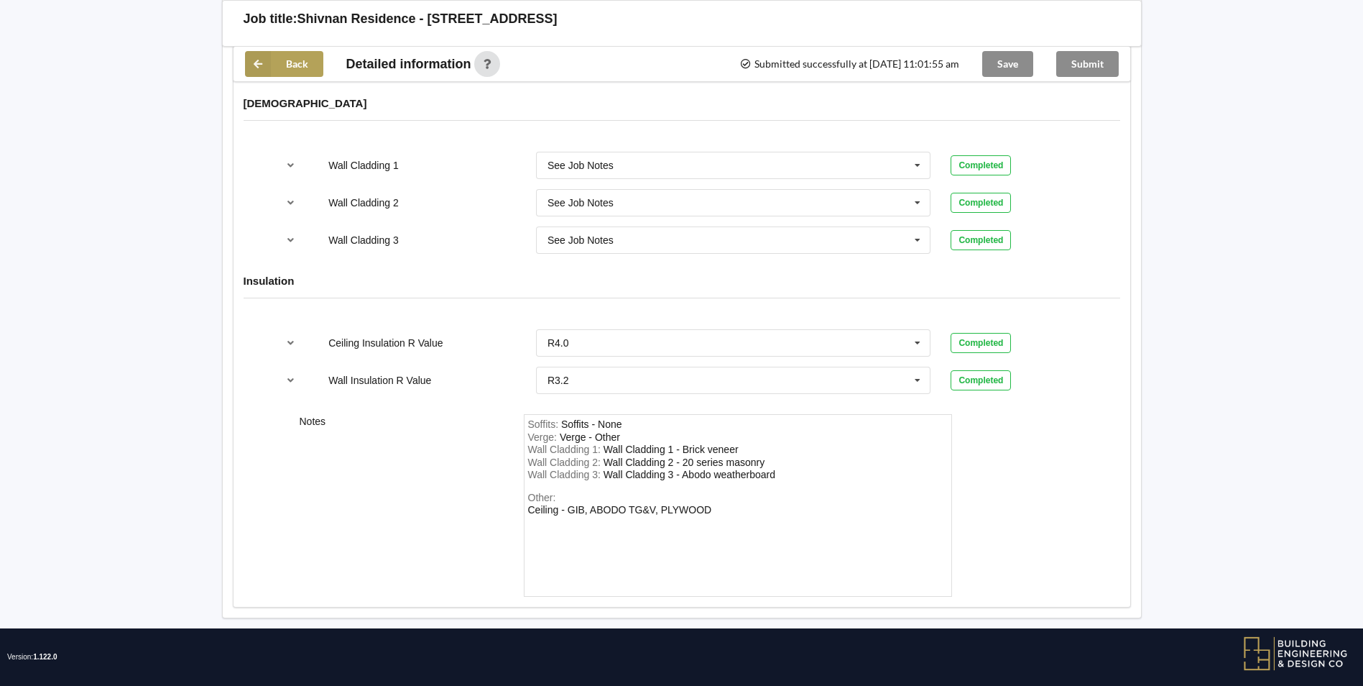
click at [252, 64] on icon at bounding box center [258, 64] width 26 height 26
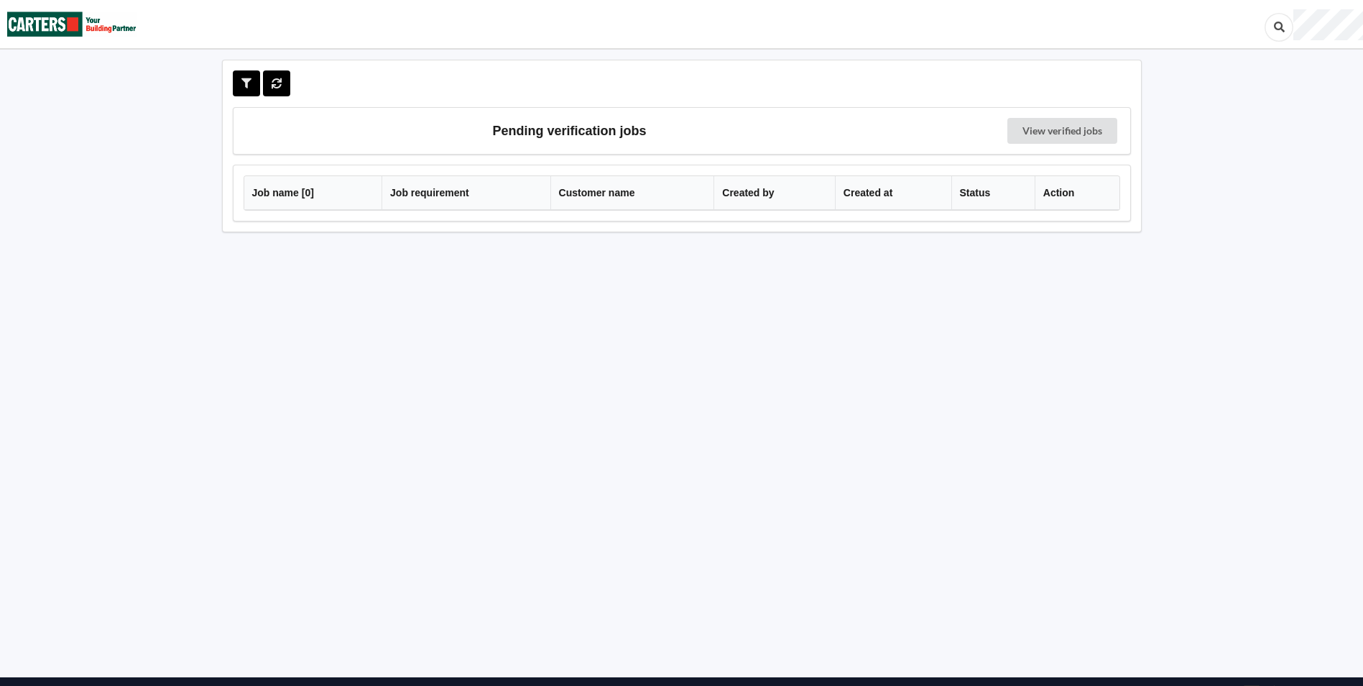
drag, startPoint x: 390, startPoint y: 367, endPoint x: 410, endPoint y: 272, distance: 96.8
click at [392, 360] on div "Pending verification jobs View verified jobs Job name [ 0 ] Job requirement Cus…" at bounding box center [682, 367] width 954 height 614
